Goal: Transaction & Acquisition: Purchase product/service

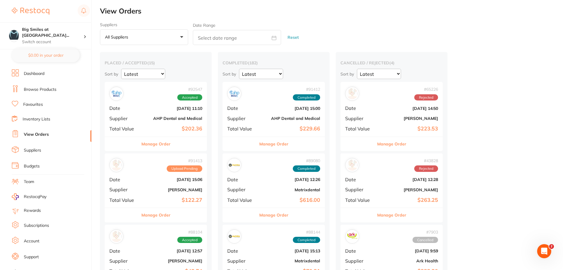
click at [34, 92] on link "Browse Products" at bounding box center [40, 90] width 33 height 6
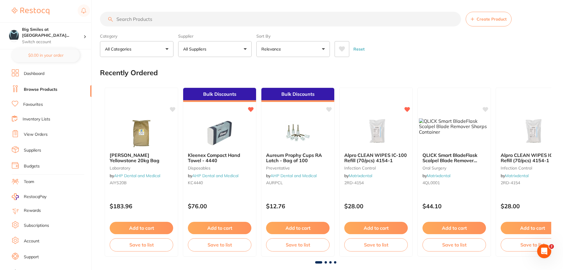
click at [213, 47] on button "All Suppliers" at bounding box center [214, 49] width 73 height 16
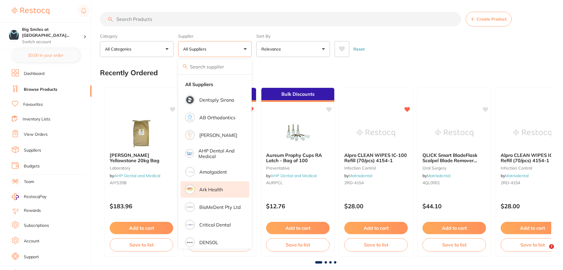
click at [201, 191] on p "Ark Health" at bounding box center [211, 189] width 24 height 5
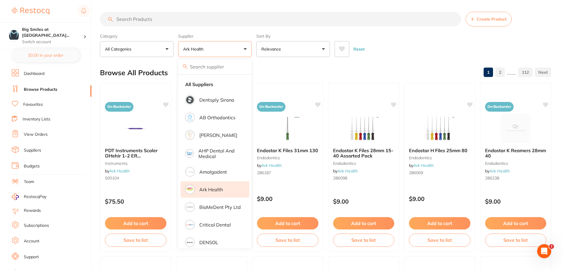
click at [287, 68] on div "Browse All Products 1 2 ...... 112" at bounding box center [325, 73] width 451 height 20
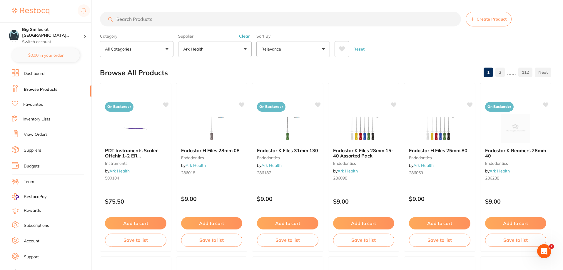
click at [301, 140] on img at bounding box center [287, 128] width 38 height 29
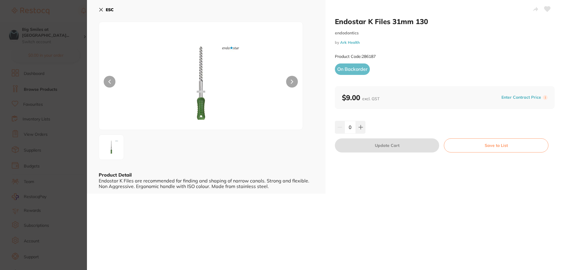
click at [102, 12] on button "ESC" at bounding box center [106, 10] width 15 height 10
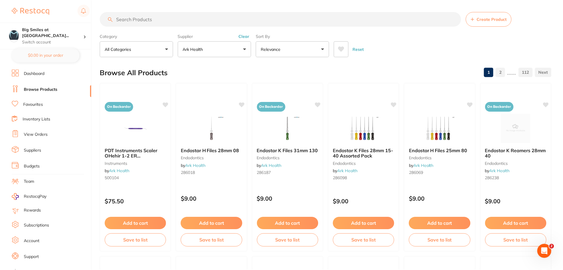
scroll to position [999, 0]
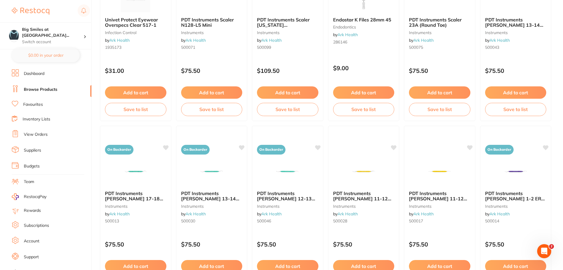
click at [39, 77] on li "Dashboard" at bounding box center [52, 73] width 80 height 9
